Goal: Task Accomplishment & Management: Complete application form

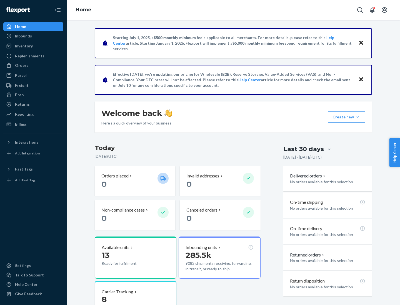
click at [357, 117] on button "Create new Create new inbound Create new order Create new product" at bounding box center [345, 117] width 37 height 11
click at [33, 36] on div "Inbounds" at bounding box center [33, 36] width 59 height 8
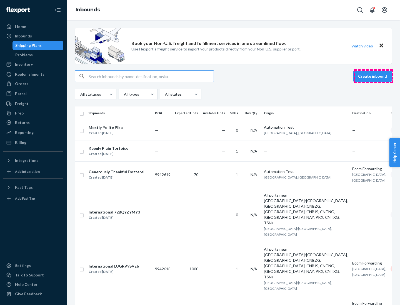
click at [373, 76] on button "Create inbound" at bounding box center [372, 76] width 38 height 11
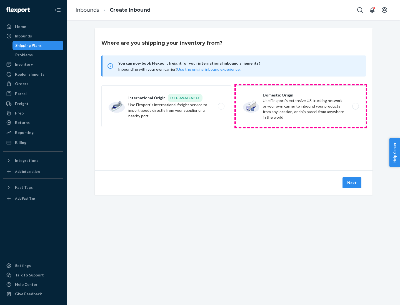
click at [301, 106] on label "Domestic Origin Use Flexport’s extensive US trucking network or your own carrie…" at bounding box center [301, 106] width 130 height 42
click at [355, 106] on input "Domestic Origin Use Flexport’s extensive US trucking network or your own carrie…" at bounding box center [357, 107] width 4 height 4
radio input "true"
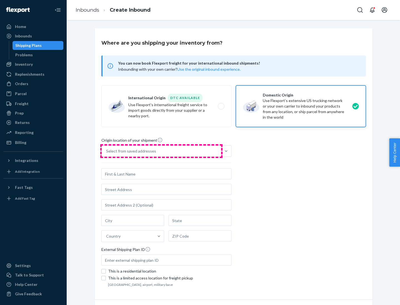
click at [161, 151] on div "Select from saved addresses" at bounding box center [161, 151] width 119 height 11
click at [107, 151] on input "Select from saved addresses" at bounding box center [106, 151] width 1 height 6
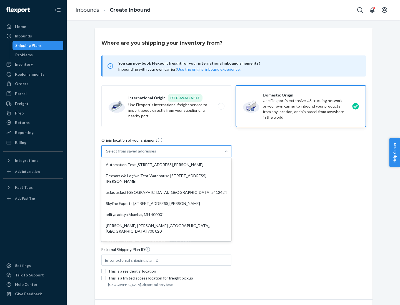
scroll to position [2, 0]
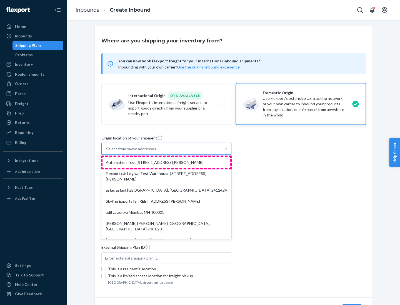
click at [166, 163] on div "Automation Test [STREET_ADDRESS][PERSON_NAME]" at bounding box center [166, 162] width 128 height 11
click at [107, 152] on input "option Automation Test [STREET_ADDRESS][PERSON_NAME]. 9 results available. Use …" at bounding box center [106, 149] width 1 height 6
type input "Automation Test"
type input "[STREET_ADDRESS][PERSON_NAME]"
type input "9th Floor"
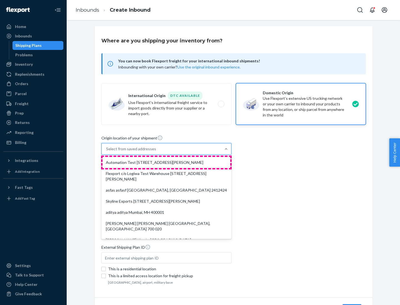
type input "[GEOGRAPHIC_DATA]"
type input "CA"
type input "94104"
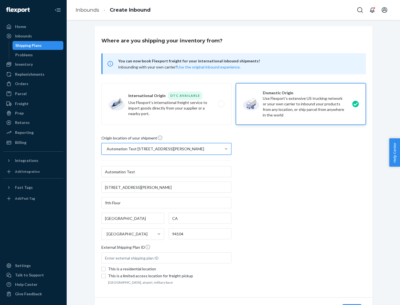
scroll to position [32, 0]
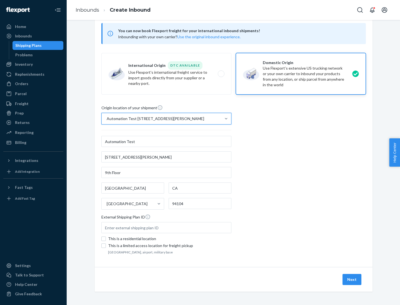
click at [352, 280] on button "Next" at bounding box center [351, 279] width 19 height 11
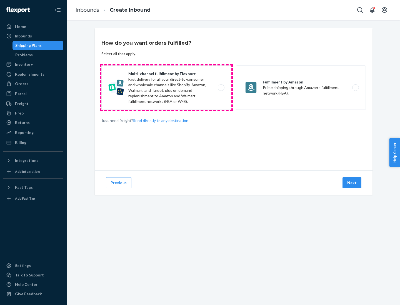
click at [166, 88] on label "Multi-channel fulfillment by Flexport Fast delivery for all your direct-to-cons…" at bounding box center [166, 87] width 130 height 44
click at [221, 88] on input "Multi-channel fulfillment by Flexport Fast delivery for all your direct-to-cons…" at bounding box center [223, 88] width 4 height 4
radio input "true"
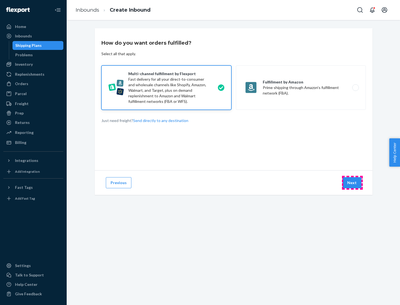
click at [352, 183] on button "Next" at bounding box center [351, 182] width 19 height 11
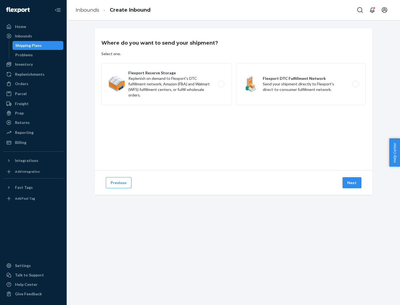
click at [301, 84] on label "Flexport DTC Fulfillment Network Send your shipment directly to Flexport's dire…" at bounding box center [301, 84] width 130 height 42
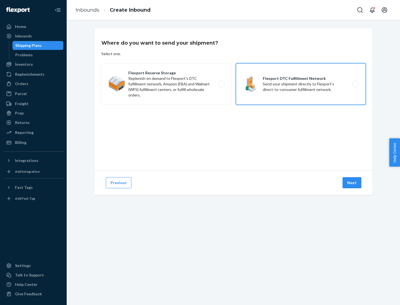
click at [355, 84] on input "Flexport DTC Fulfillment Network Send your shipment directly to Flexport's dire…" at bounding box center [357, 84] width 4 height 4
radio input "true"
click at [352, 183] on button "Next" at bounding box center [351, 182] width 19 height 11
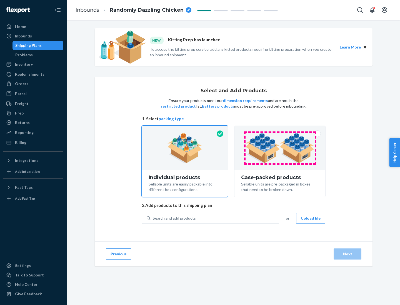
click at [280, 148] on img at bounding box center [279, 148] width 69 height 31
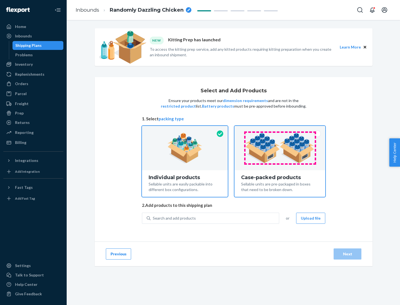
click at [280, 130] on input "Case-packed products Sellable units are pre-packaged in boxes that need to be b…" at bounding box center [280, 128] width 4 height 4
radio input "true"
radio input "false"
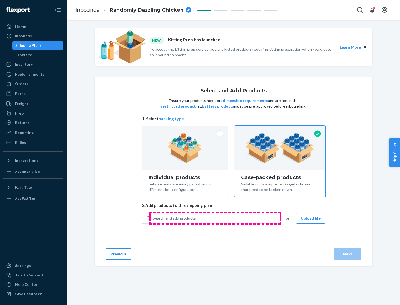
click at [215, 218] on div "Search and add products" at bounding box center [214, 218] width 128 height 10
click at [153, 218] on input "Search and add products" at bounding box center [153, 219] width 1 height 6
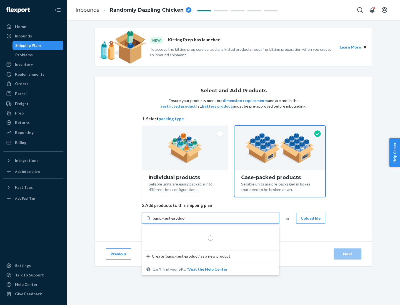
type input "basic-test-product-1"
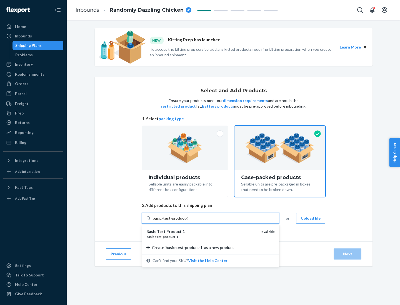
click at [201, 237] on div "basic - test - product - 1" at bounding box center [200, 236] width 108 height 5
click at [188, 221] on input "basic-test-product-1" at bounding box center [171, 219] width 36 height 6
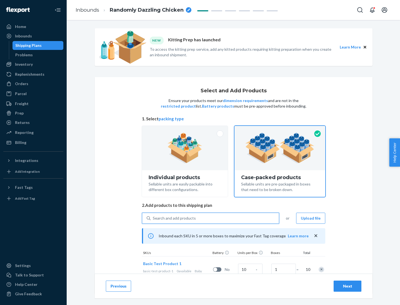
scroll to position [20, 0]
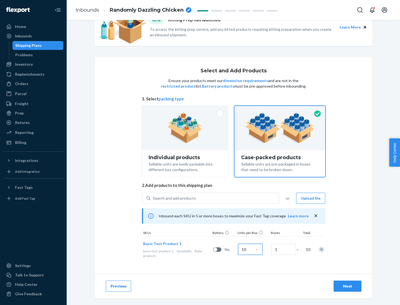
type input "10"
type input "7"
click at [347, 286] on div "Next" at bounding box center [347, 287] width 18 height 6
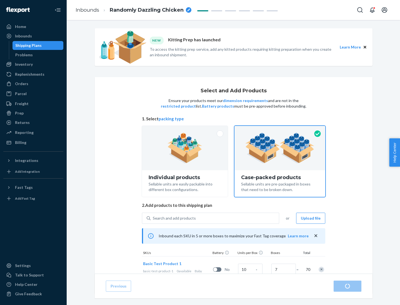
radio input "true"
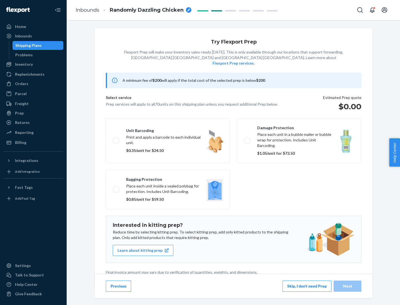
scroll to position [1, 0]
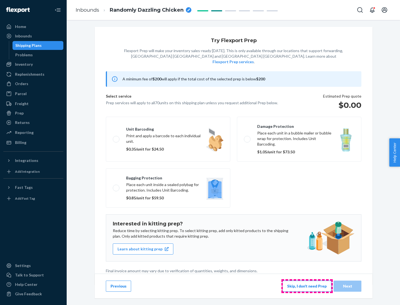
click at [307, 286] on button "Skip, I don't need Prep" at bounding box center [306, 286] width 49 height 11
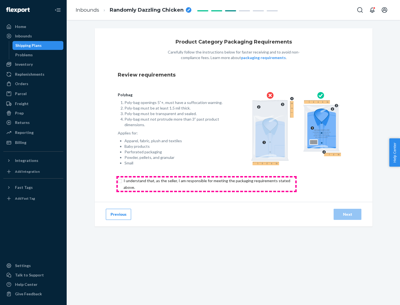
click at [206, 184] on input "checkbox" at bounding box center [210, 184] width 185 height 13
checkbox input "true"
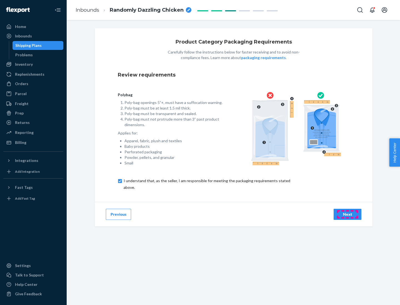
click at [347, 214] on div "Next" at bounding box center [347, 215] width 18 height 6
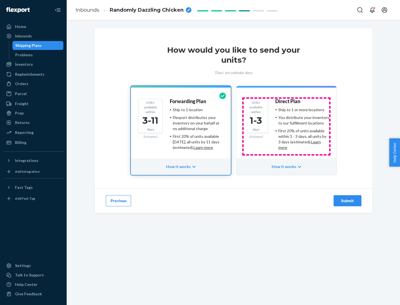
click at [286, 127] on ul "Ship to 1 or more locations You distribute your inventory to our fulfillment lo…" at bounding box center [302, 128] width 54 height 43
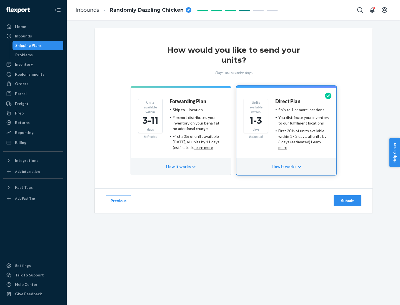
click at [347, 201] on div "Submit" at bounding box center [347, 201] width 18 height 6
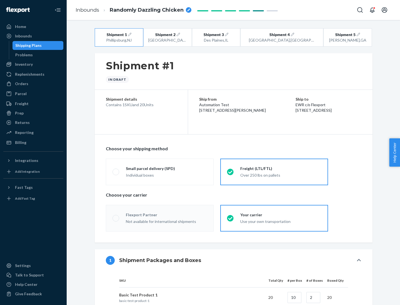
radio input "true"
radio input "false"
radio input "true"
radio input "false"
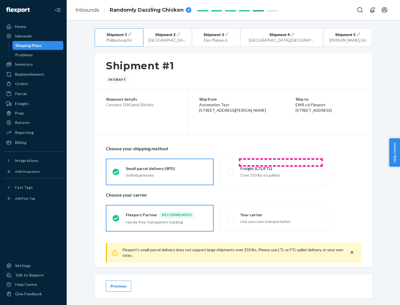
scroll to position [6, 0]
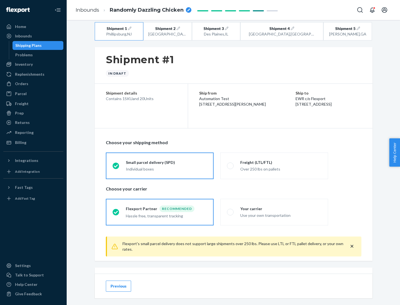
click at [281, 162] on div "Freight (LTL/FTL)" at bounding box center [280, 163] width 81 height 6
click at [230, 164] on input "Freight (LTL/FTL) Over 250 lbs on pallets" at bounding box center [229, 166] width 4 height 4
radio input "true"
radio input "false"
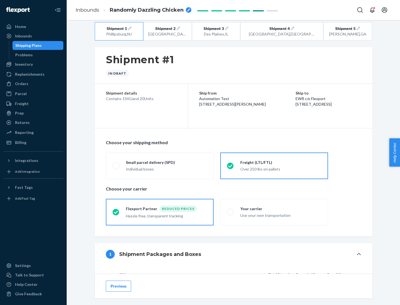
scroll to position [52, 0]
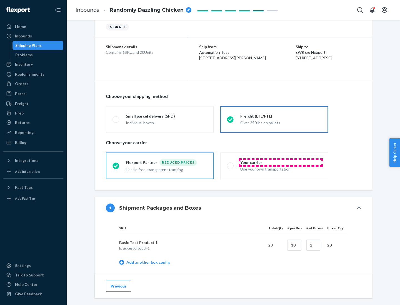
click at [281, 162] on div "Your carrier" at bounding box center [280, 163] width 81 height 6
click at [230, 164] on input "Your carrier Use your own transportation" at bounding box center [229, 166] width 4 height 4
radio input "true"
radio input "false"
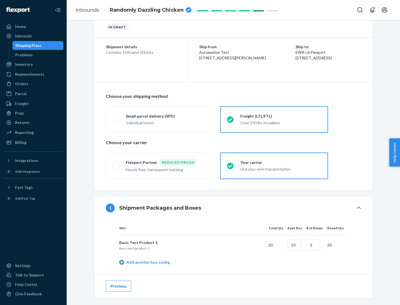
scroll to position [175, 0]
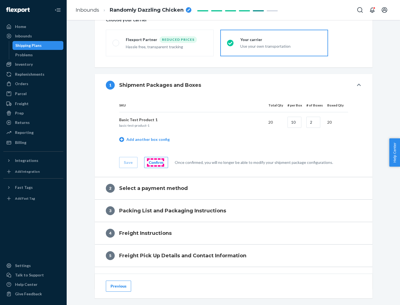
click at [155, 162] on div "Confirm" at bounding box center [156, 163] width 14 height 6
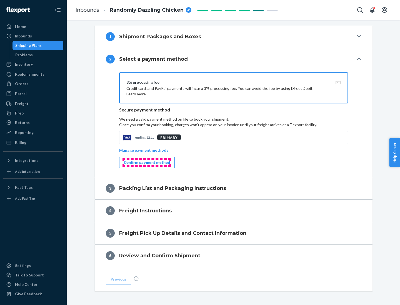
click at [146, 163] on div "Confirm payment method" at bounding box center [147, 163] width 46 height 6
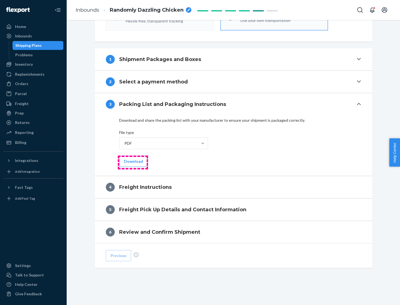
scroll to position [200, 0]
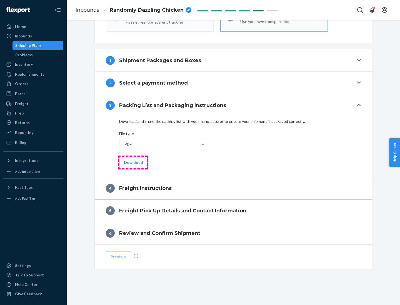
click at [133, 162] on button "Download" at bounding box center [133, 162] width 29 height 11
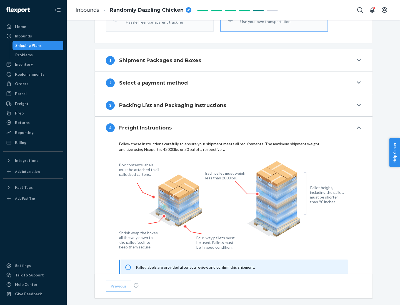
scroll to position [335, 0]
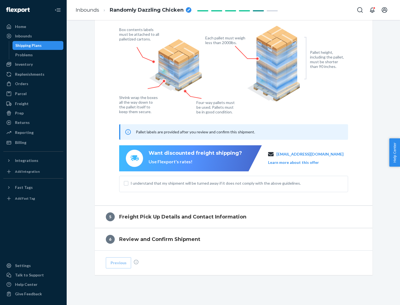
click at [300, 162] on button "Learn more about this offer" at bounding box center [293, 163] width 51 height 6
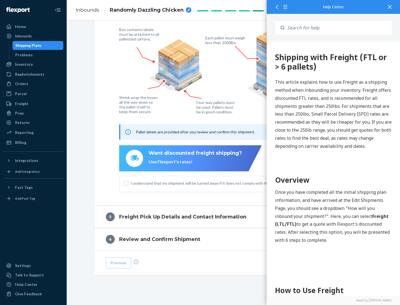
scroll to position [0, 0]
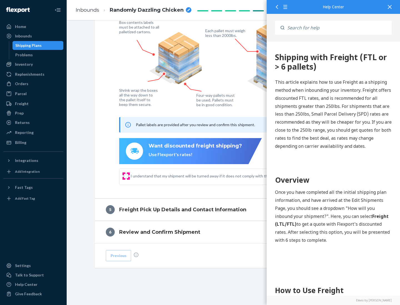
click at [126, 176] on input "I understand that my shipment will be turned away if it does not comply with th…" at bounding box center [126, 176] width 4 height 4
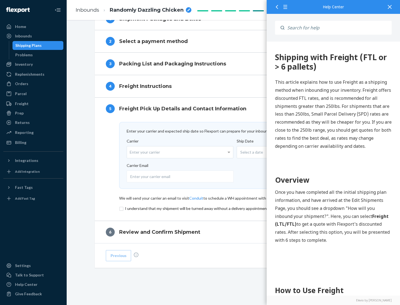
scroll to position [242, 0]
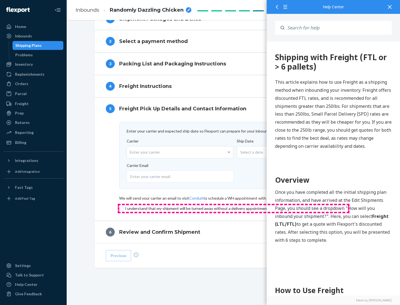
click at [233, 208] on input "checkbox" at bounding box center [233, 208] width 229 height 7
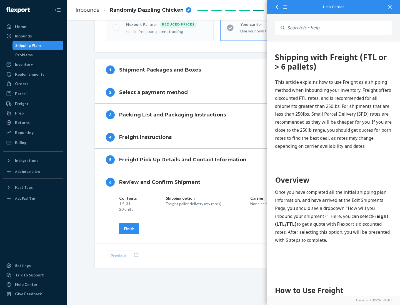
scroll to position [191, 0]
click at [129, 229] on div "Finish" at bounding box center [129, 229] width 11 height 6
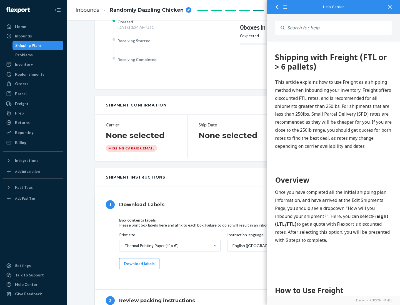
scroll to position [0, 0]
